Goal: Book appointment/travel/reservation

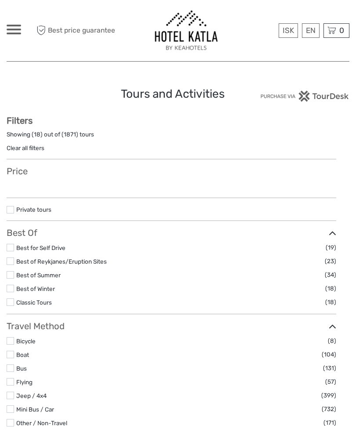
select select
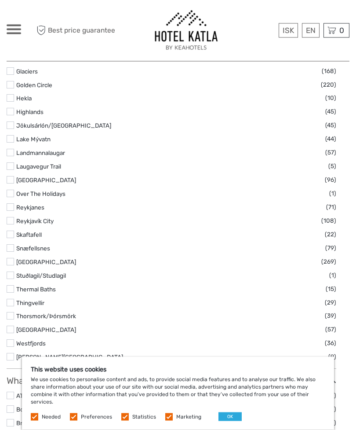
scroll to position [486, 0]
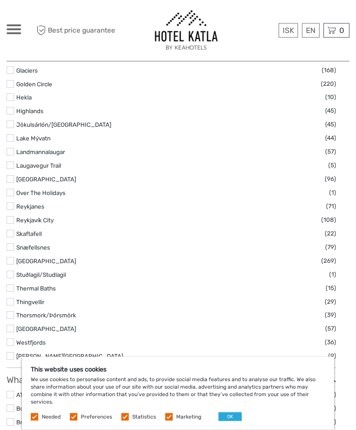
click at [232, 421] on button "OK" at bounding box center [230, 416] width 23 height 9
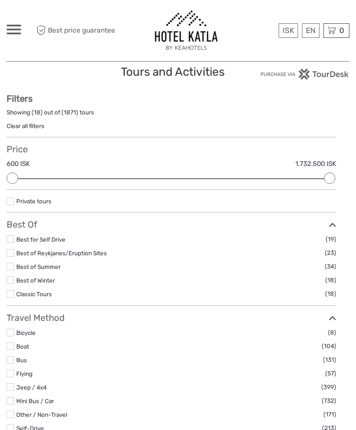
scroll to position [0, 0]
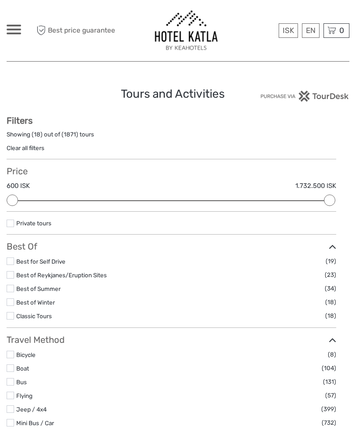
type input "V"
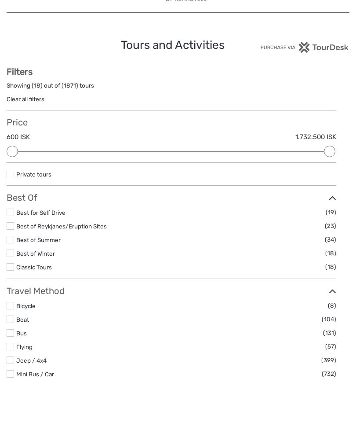
select select "South"
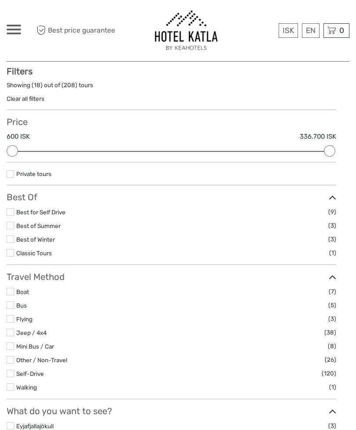
scroll to position [50, 0]
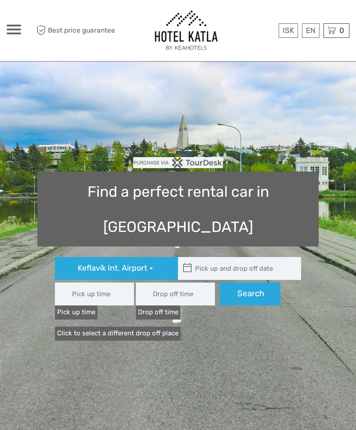
type input "08:00"
